Goal: Navigation & Orientation: Go to known website

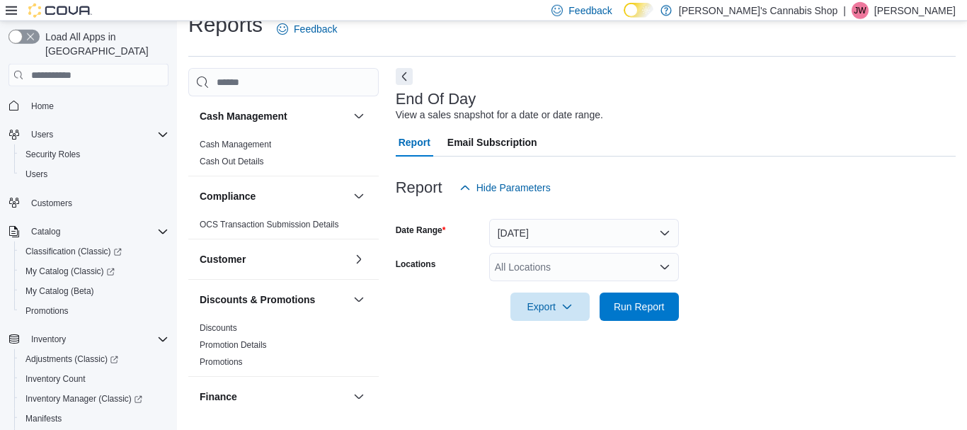
scroll to position [23, 0]
click at [38, 100] on span "Home" at bounding box center [42, 105] width 23 height 11
